Goal: Information Seeking & Learning: Learn about a topic

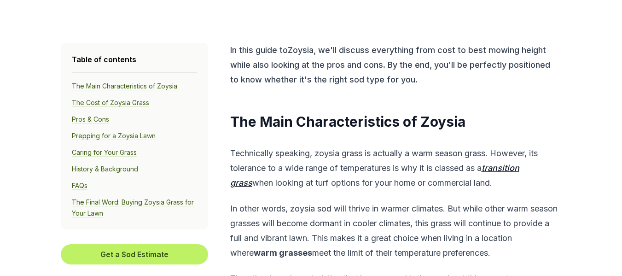
scroll to position [276, 0]
click at [97, 135] on link "Prepping for a Zoysia Lawn" at bounding box center [114, 135] width 84 height 8
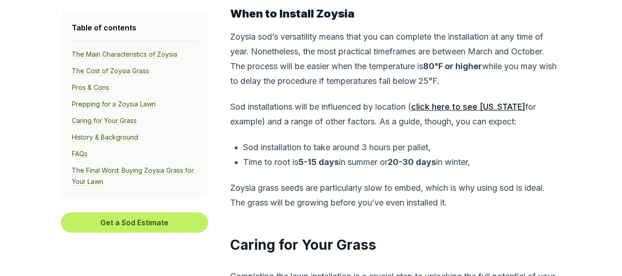
scroll to position [3275, 0]
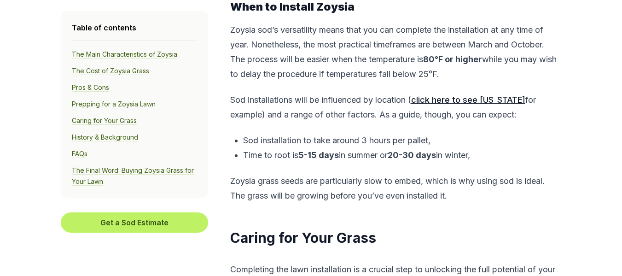
click at [473, 100] on u "click here to see Georgia" at bounding box center [468, 100] width 114 height 10
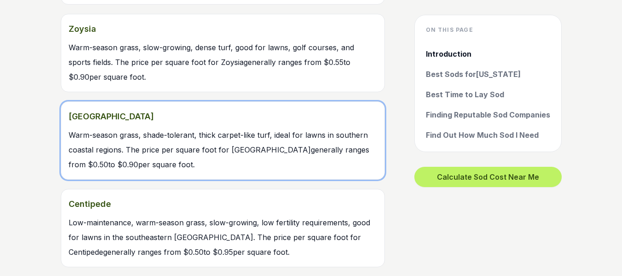
scroll to position [737, 0]
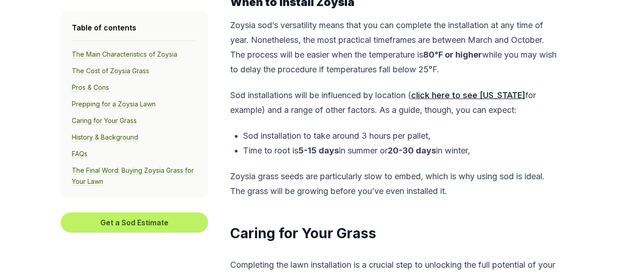
scroll to position [3367, 0]
